Goal: Check status: Check status

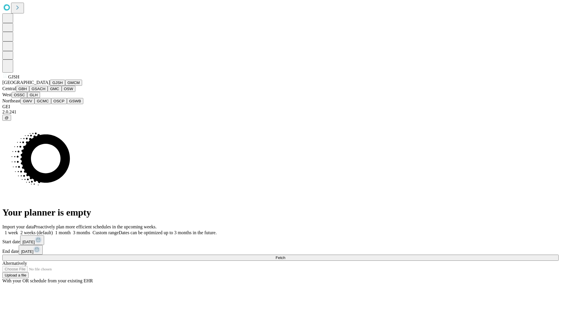
click at [50, 86] on button "GJSH" at bounding box center [57, 83] width 15 height 6
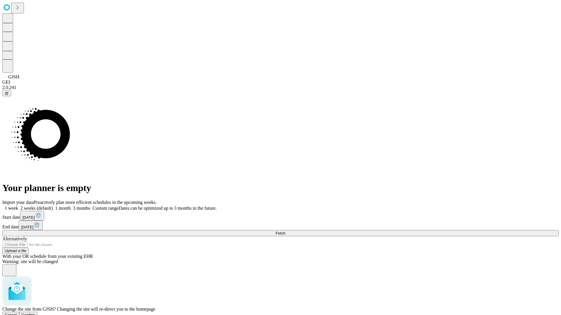
click at [35, 313] on span "Confirm" at bounding box center [29, 315] width 14 height 4
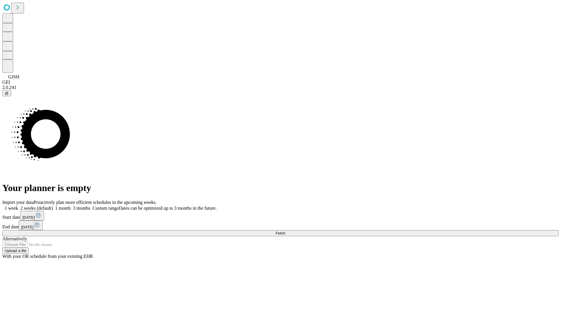
click at [18, 206] on label "1 week" at bounding box center [10, 208] width 16 height 5
click at [285, 231] on span "Fetch" at bounding box center [280, 233] width 10 height 4
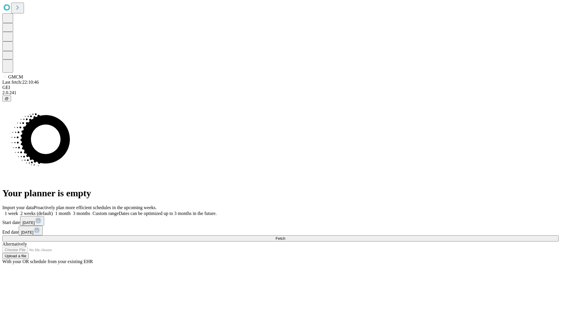
click at [18, 211] on label "1 week" at bounding box center [10, 213] width 16 height 5
click at [285, 237] on span "Fetch" at bounding box center [280, 239] width 10 height 4
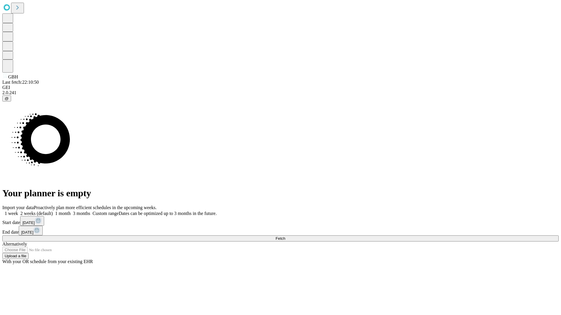
click at [18, 211] on label "1 week" at bounding box center [10, 213] width 16 height 5
click at [285, 237] on span "Fetch" at bounding box center [280, 239] width 10 height 4
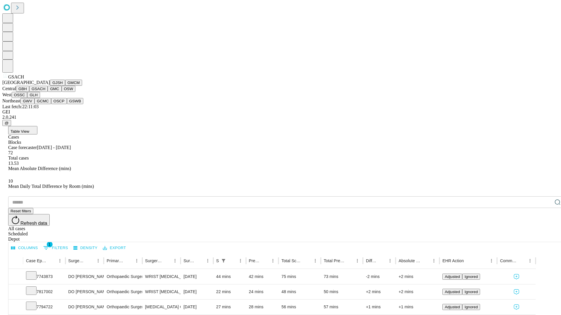
click at [48, 92] on button "GMC" at bounding box center [55, 89] width 14 height 6
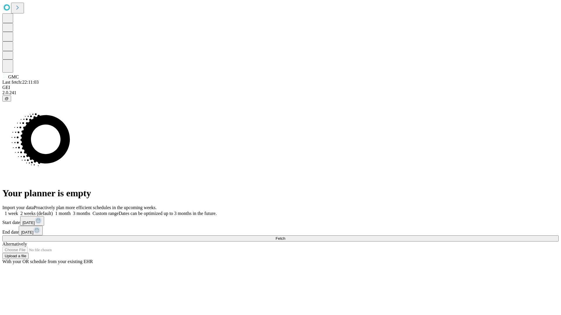
click at [18, 211] on label "1 week" at bounding box center [10, 213] width 16 height 5
click at [285, 237] on span "Fetch" at bounding box center [280, 239] width 10 height 4
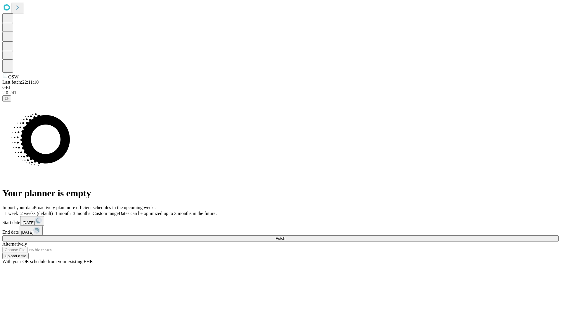
click at [18, 211] on label "1 week" at bounding box center [10, 213] width 16 height 5
click at [285, 237] on span "Fetch" at bounding box center [280, 239] width 10 height 4
click at [18, 211] on label "1 week" at bounding box center [10, 213] width 16 height 5
click at [285, 237] on span "Fetch" at bounding box center [280, 239] width 10 height 4
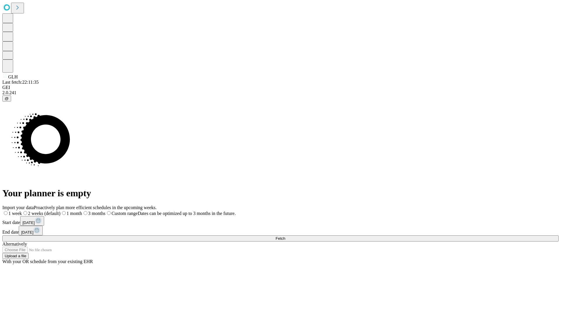
click at [22, 211] on label "1 week" at bounding box center [12, 213] width 20 height 5
click at [285, 237] on span "Fetch" at bounding box center [280, 239] width 10 height 4
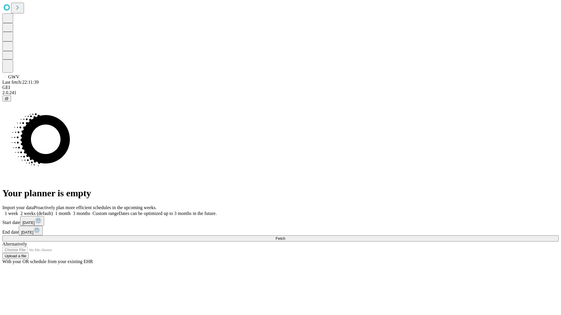
click at [18, 211] on label "1 week" at bounding box center [10, 213] width 16 height 5
click at [285, 237] on span "Fetch" at bounding box center [280, 239] width 10 height 4
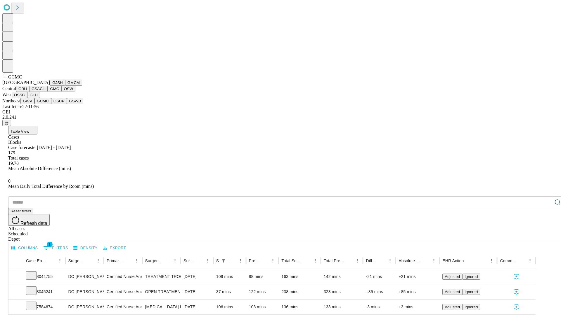
click at [51, 104] on button "OSCP" at bounding box center [59, 101] width 16 height 6
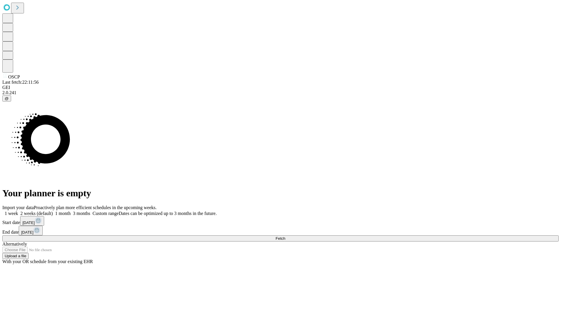
click at [18, 211] on label "1 week" at bounding box center [10, 213] width 16 height 5
click at [285, 237] on span "Fetch" at bounding box center [280, 239] width 10 height 4
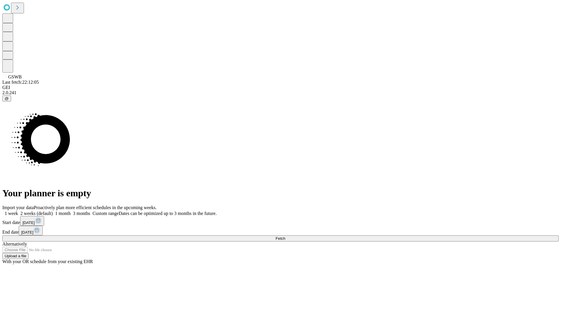
click at [18, 211] on label "1 week" at bounding box center [10, 213] width 16 height 5
click at [285, 237] on span "Fetch" at bounding box center [280, 239] width 10 height 4
